Goal: Navigation & Orientation: Find specific page/section

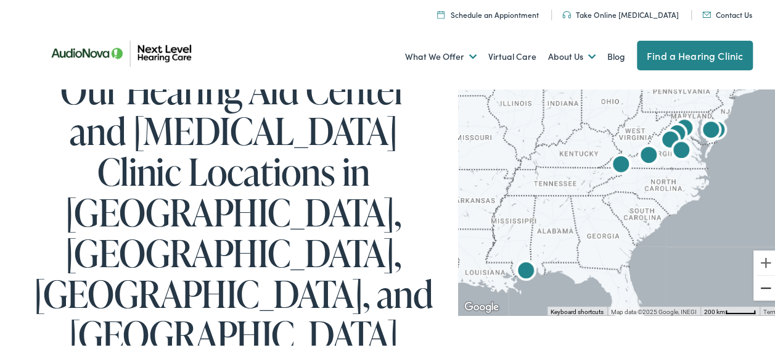
click at [756, 289] on button "Zoom out" at bounding box center [766, 286] width 25 height 25
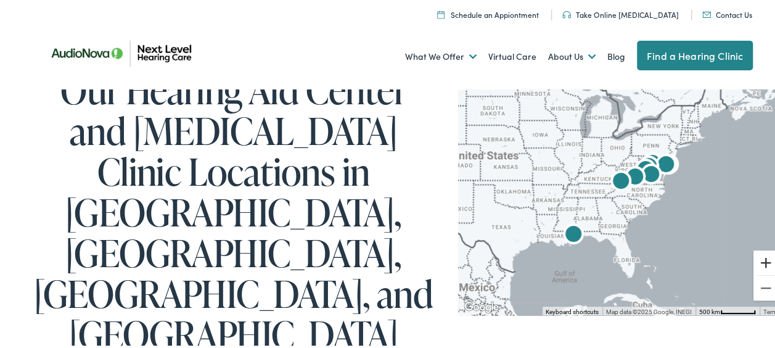
click at [756, 261] on button "Zoom in" at bounding box center [766, 261] width 25 height 25
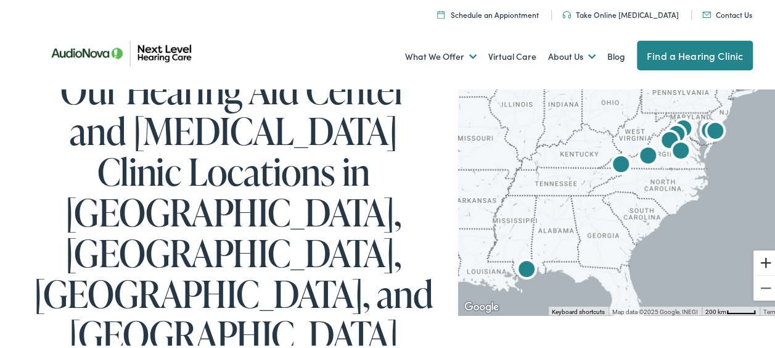
click at [756, 261] on button "Zoom in" at bounding box center [766, 261] width 25 height 25
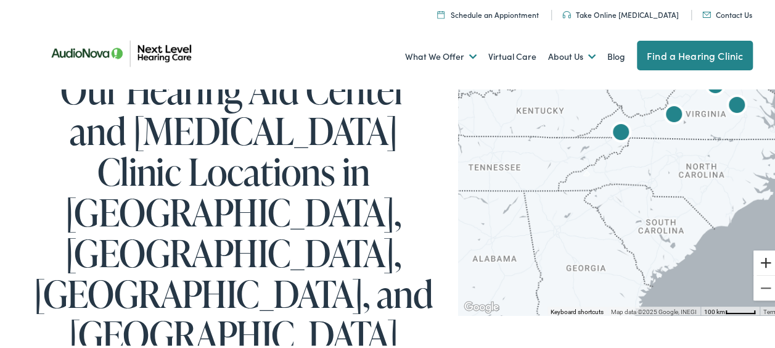
click at [756, 261] on button "Zoom in" at bounding box center [766, 261] width 25 height 25
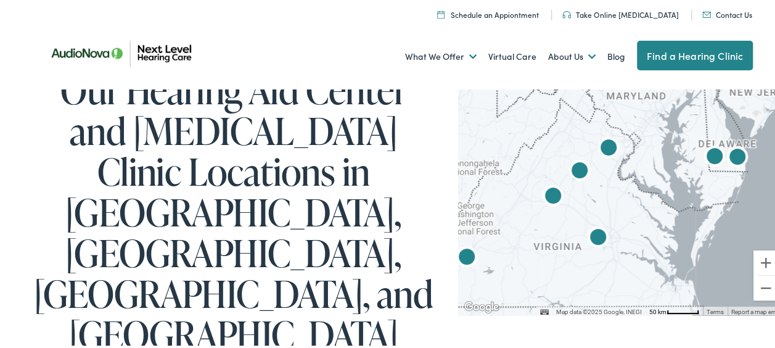
drag, startPoint x: 685, startPoint y: 146, endPoint x: 426, endPoint y: 379, distance: 349.4
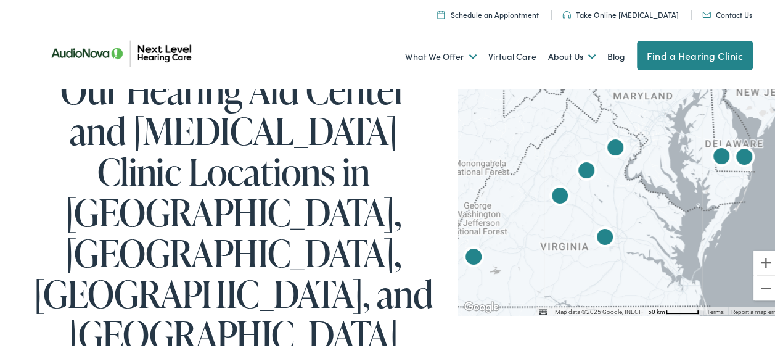
click at [613, 143] on img "AudioNova" at bounding box center [616, 148] width 30 height 30
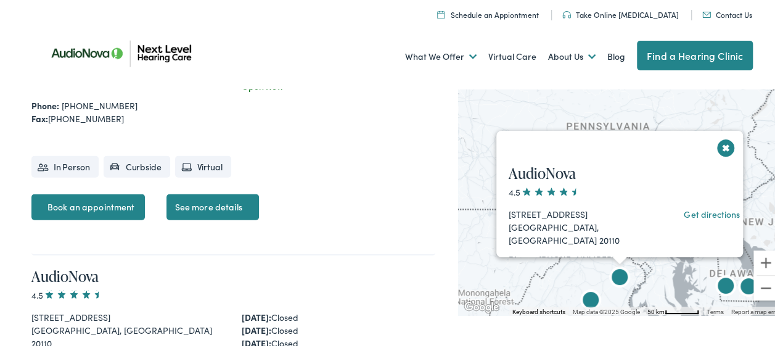
scroll to position [1330, 0]
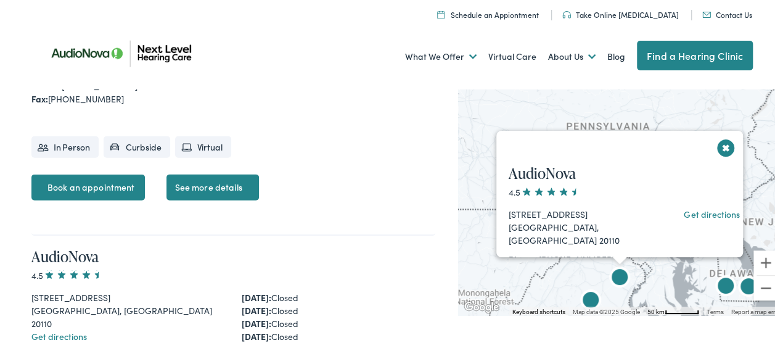
click at [583, 300] on img "AudioNova" at bounding box center [591, 300] width 30 height 30
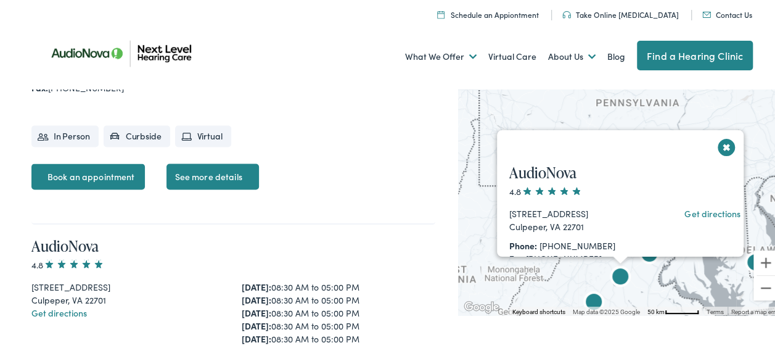
scroll to position [1007, 0]
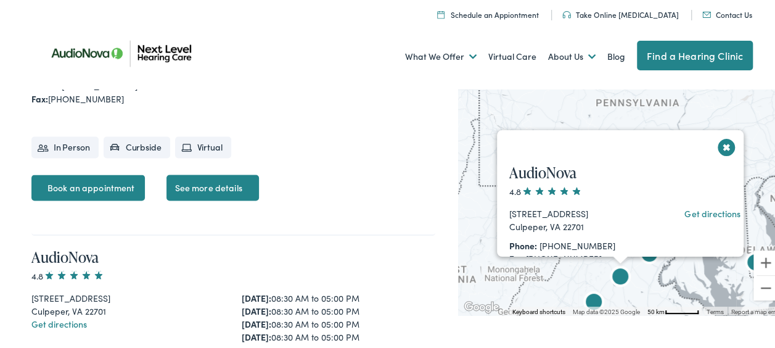
click at [719, 150] on div "AudioNova 4.8 [STREET_ADDRESS] Get directions Phone: [PHONE_NUMBER] Fax: [PHONE…" at bounding box center [626, 314] width 258 height 328
click at [718, 147] on button "Close" at bounding box center [727, 145] width 22 height 22
